Goal: Manage account settings

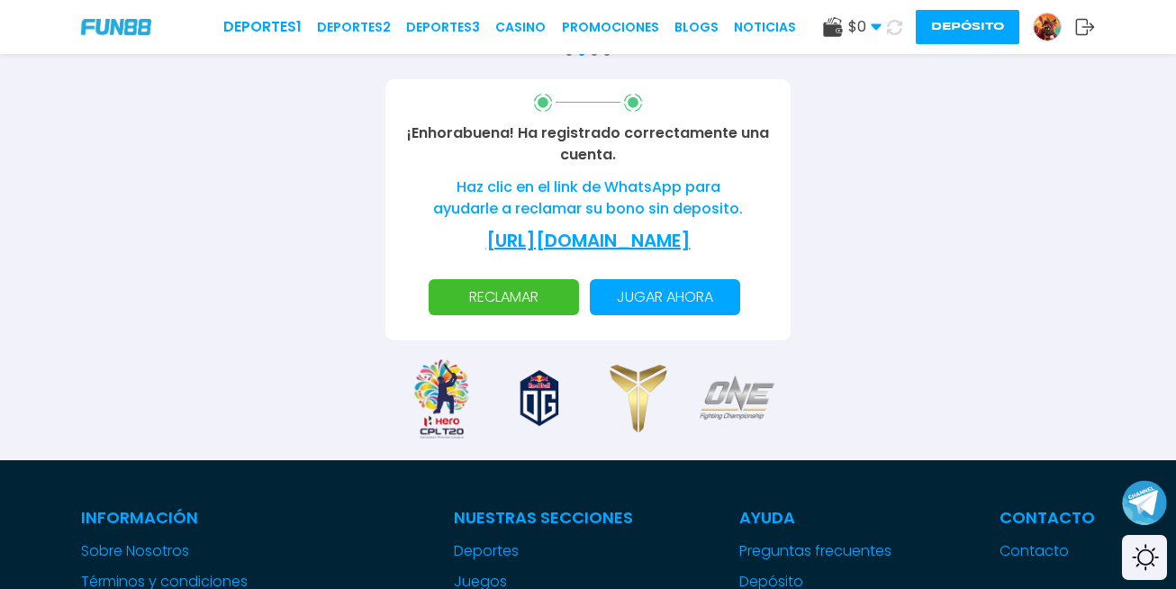
click at [1045, 31] on img at bounding box center [1046, 27] width 27 height 27
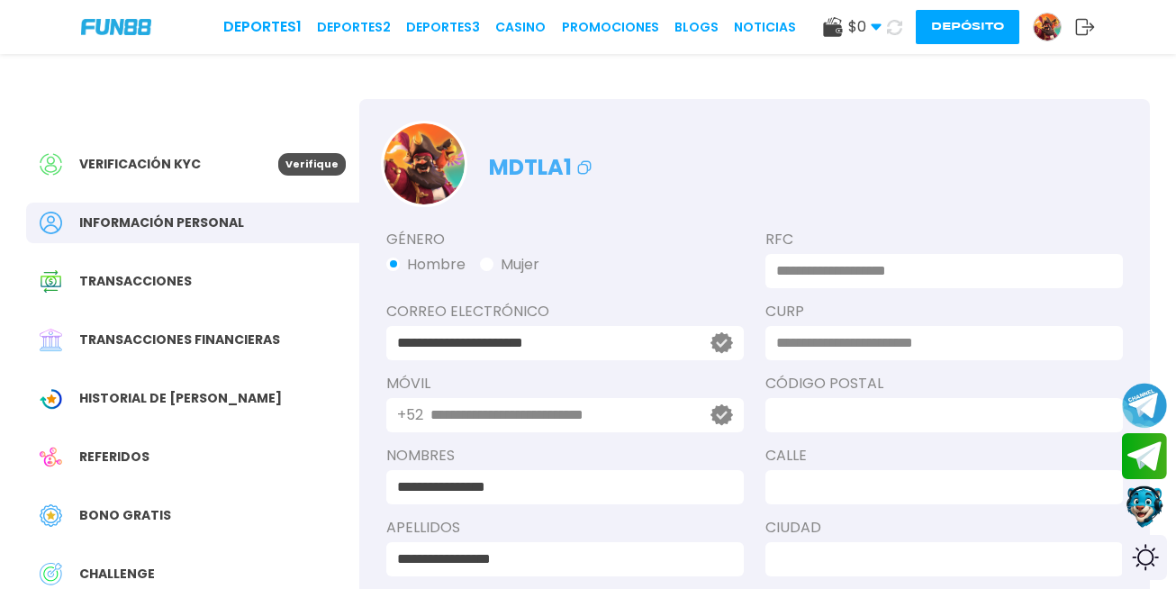
click at [1086, 29] on icon at bounding box center [1085, 27] width 20 height 18
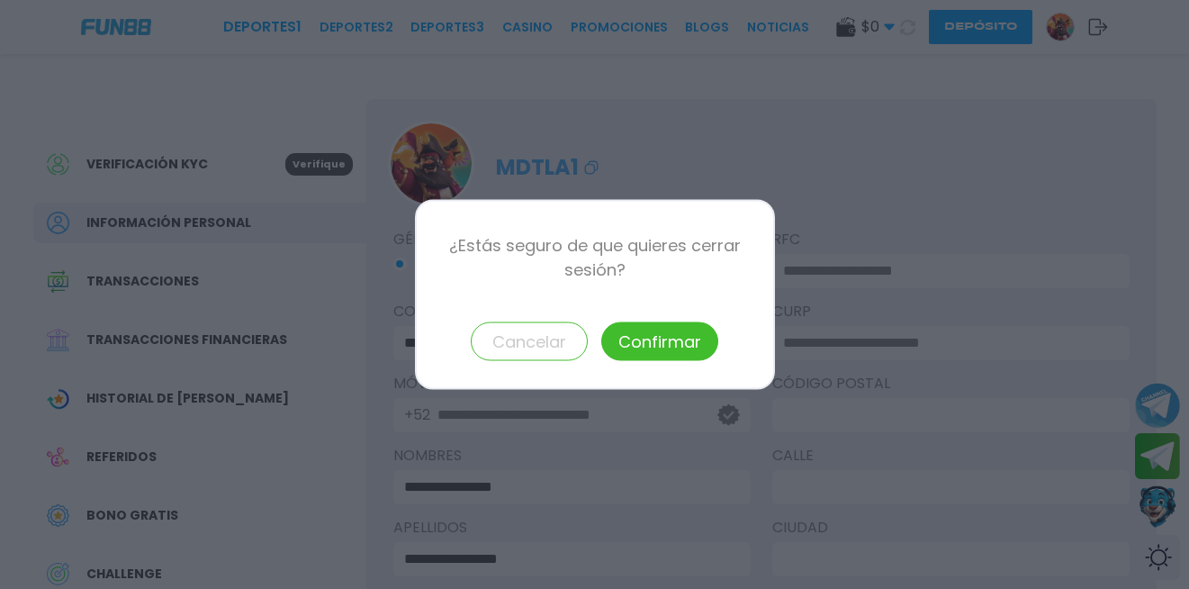
click at [672, 340] on button "Confirmar" at bounding box center [659, 341] width 117 height 39
